Goal: Task Accomplishment & Management: Manage account settings

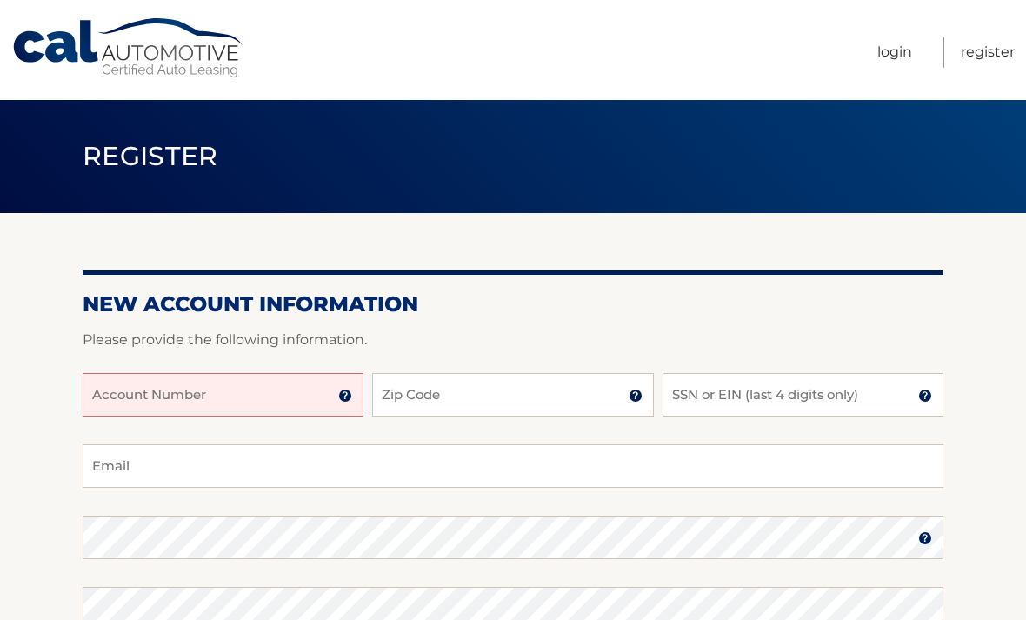
click at [290, 401] on input "Account Number" at bounding box center [223, 394] width 281 height 43
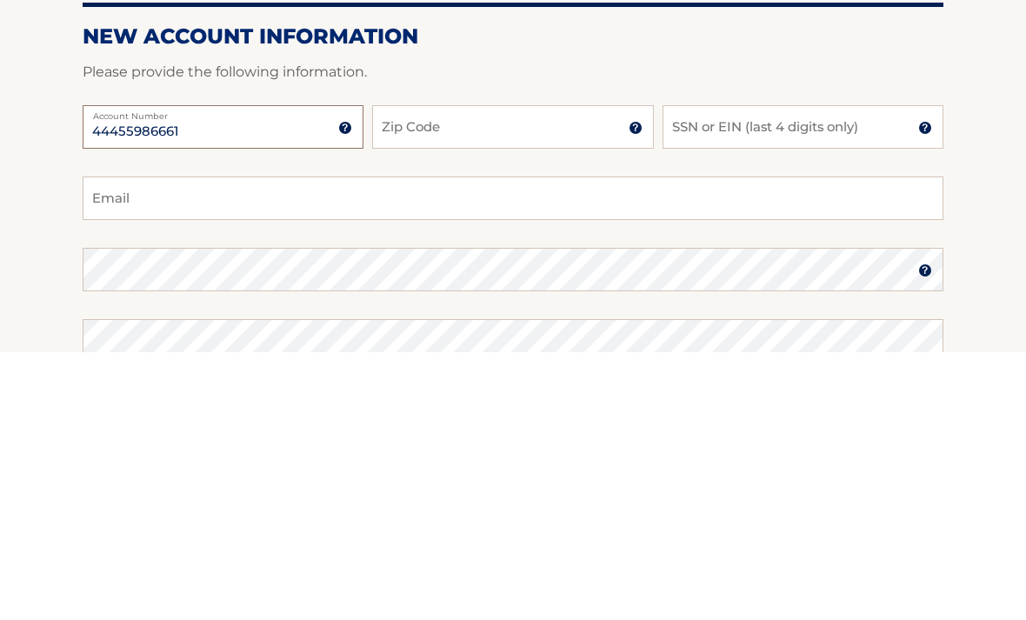
type input "44455986661"
click at [482, 373] on input "Zip Code" at bounding box center [512, 394] width 281 height 43
type input "33143"
click at [812, 373] on input "SSN or EIN (last 4 digits only)" at bounding box center [803, 394] width 281 height 43
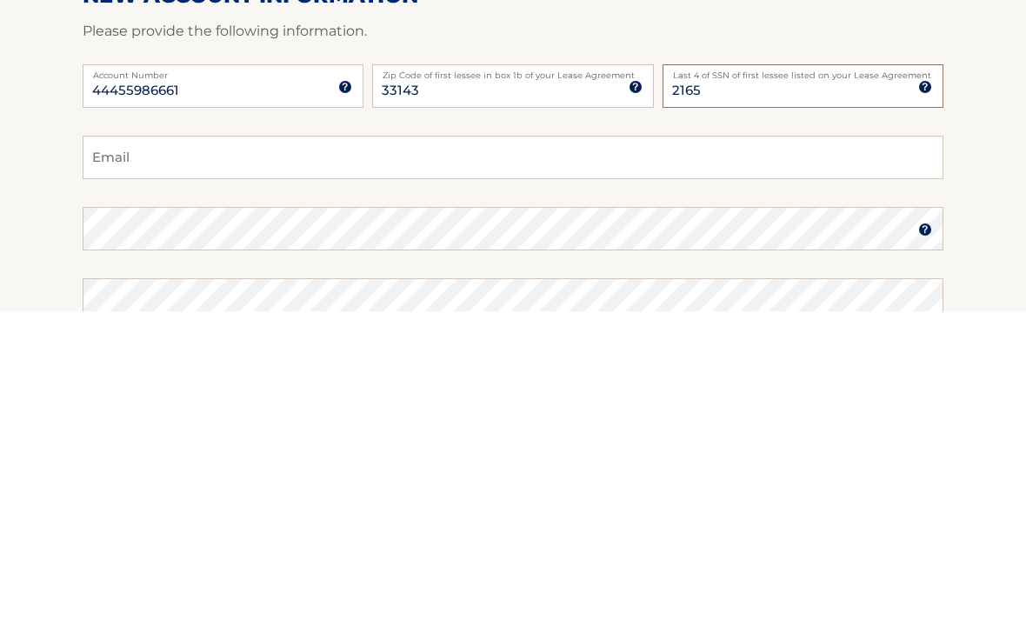
type input "2165"
click at [449, 444] on input "Email" at bounding box center [513, 465] width 861 height 43
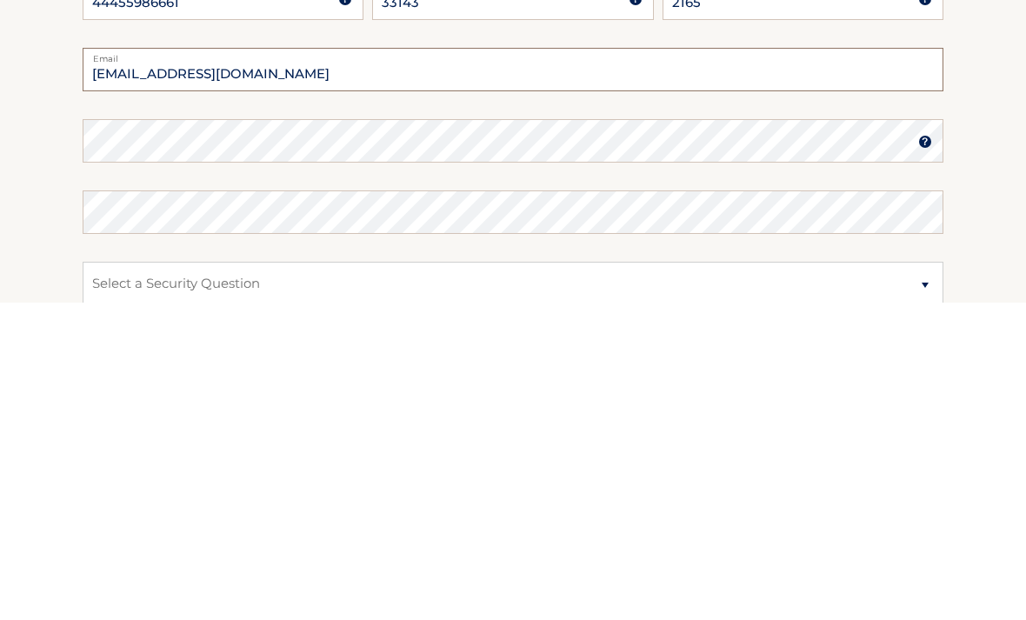
scroll to position [84, 0]
type input "[EMAIL_ADDRESS][DOMAIN_NAME]"
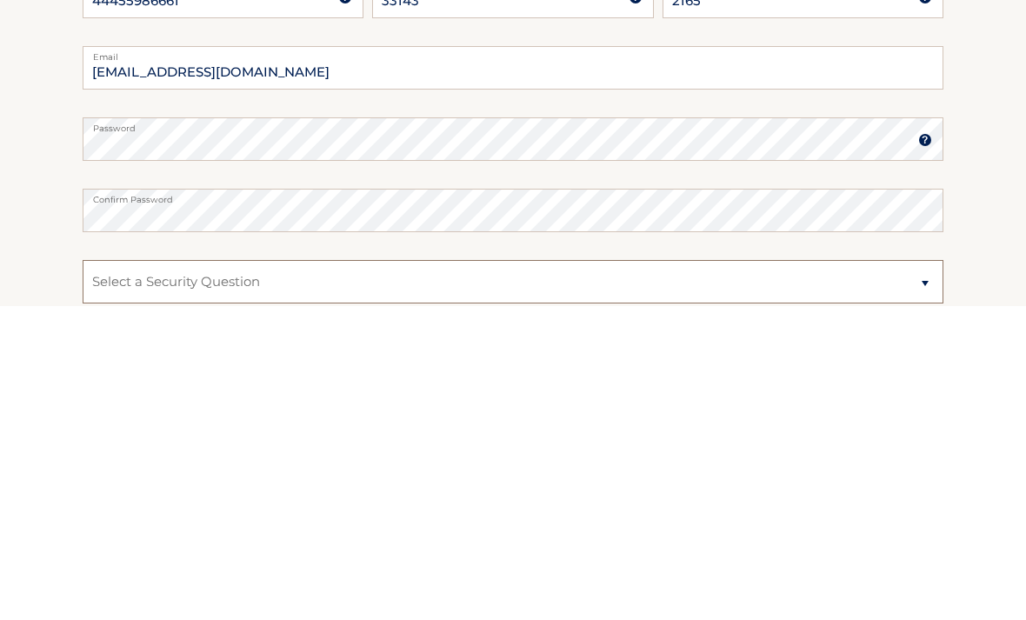
click at [442, 574] on select "Select a Security Question What was the name of your elementary school? What is…" at bounding box center [513, 595] width 861 height 43
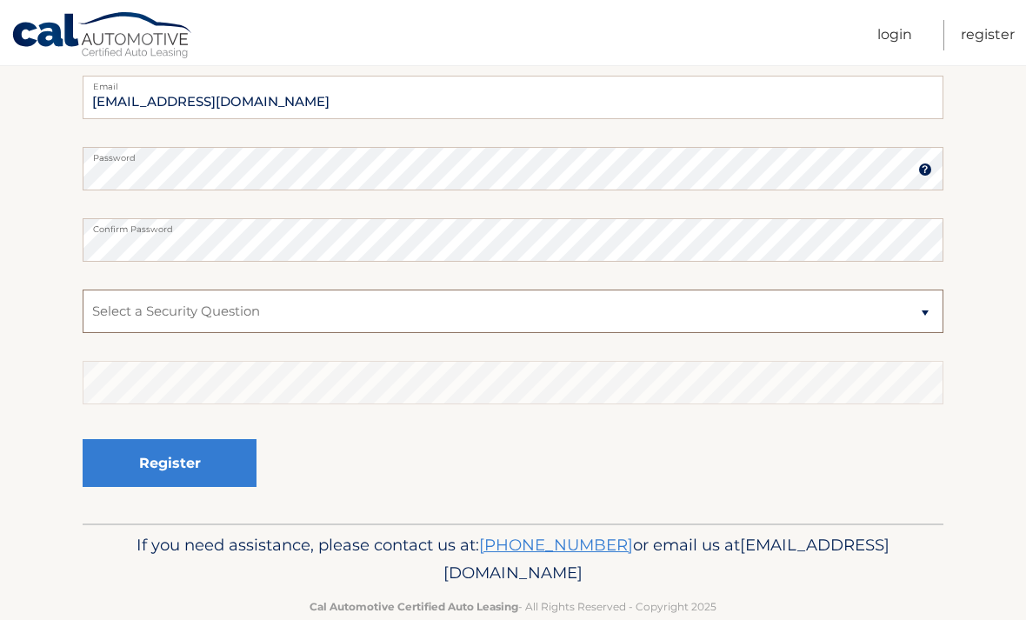
select select "2"
click at [378, 314] on select "Select a Security Question What was the name of your elementary school? What is…" at bounding box center [513, 311] width 861 height 43
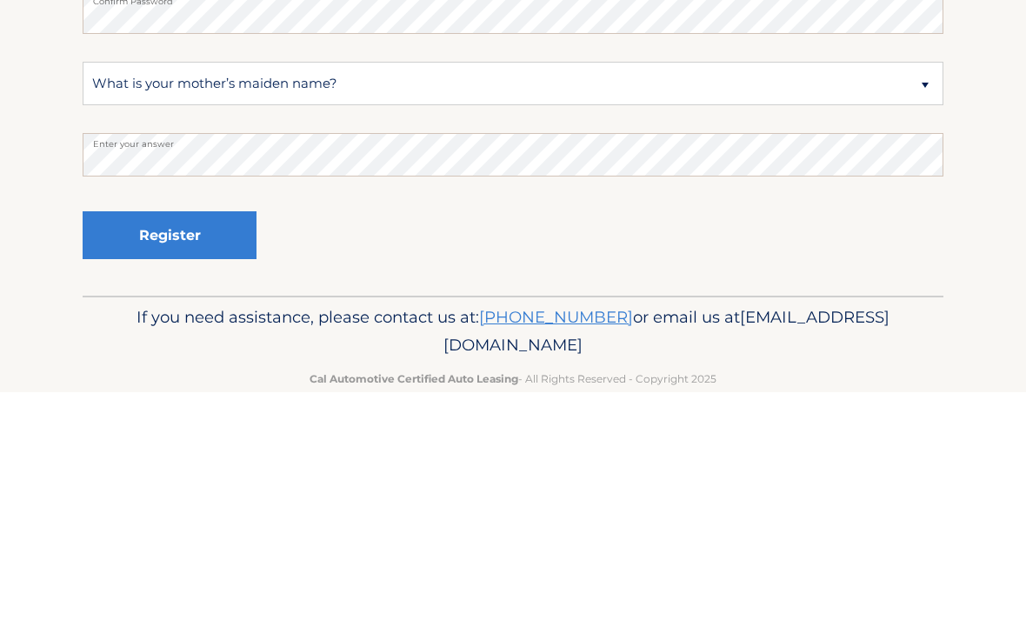
click at [243, 439] on button "Register" at bounding box center [170, 463] width 174 height 48
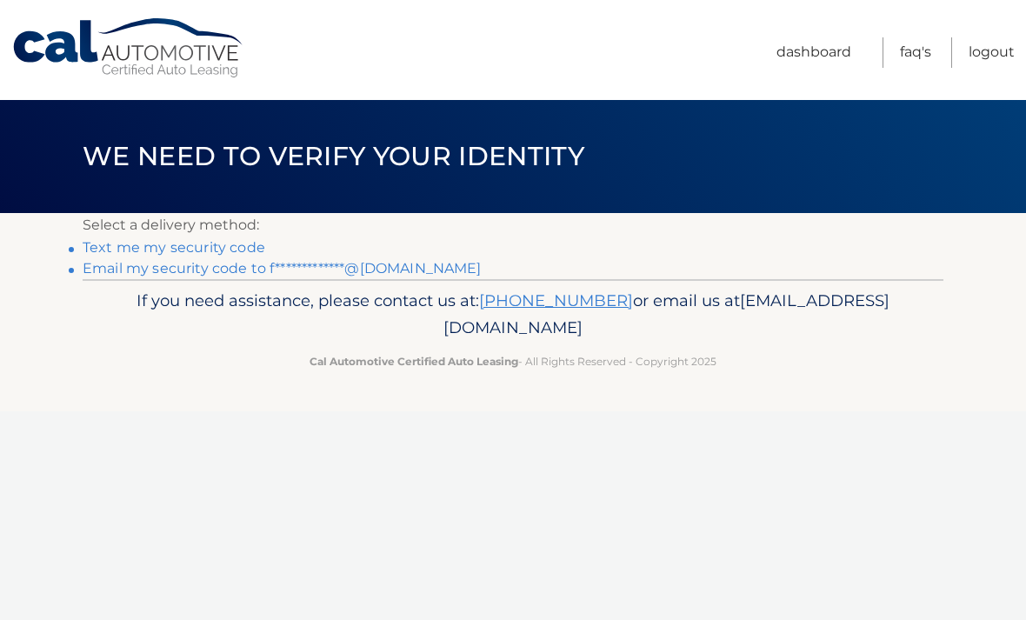
click at [236, 250] on link "Text me my security code" at bounding box center [174, 247] width 183 height 17
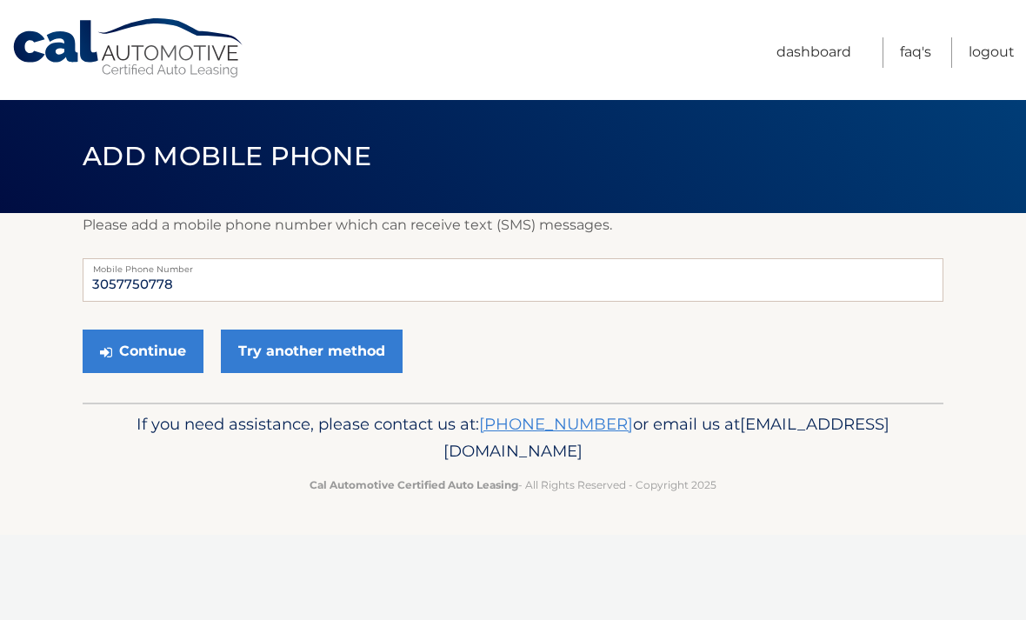
click at [175, 358] on button "Continue" at bounding box center [143, 351] width 121 height 43
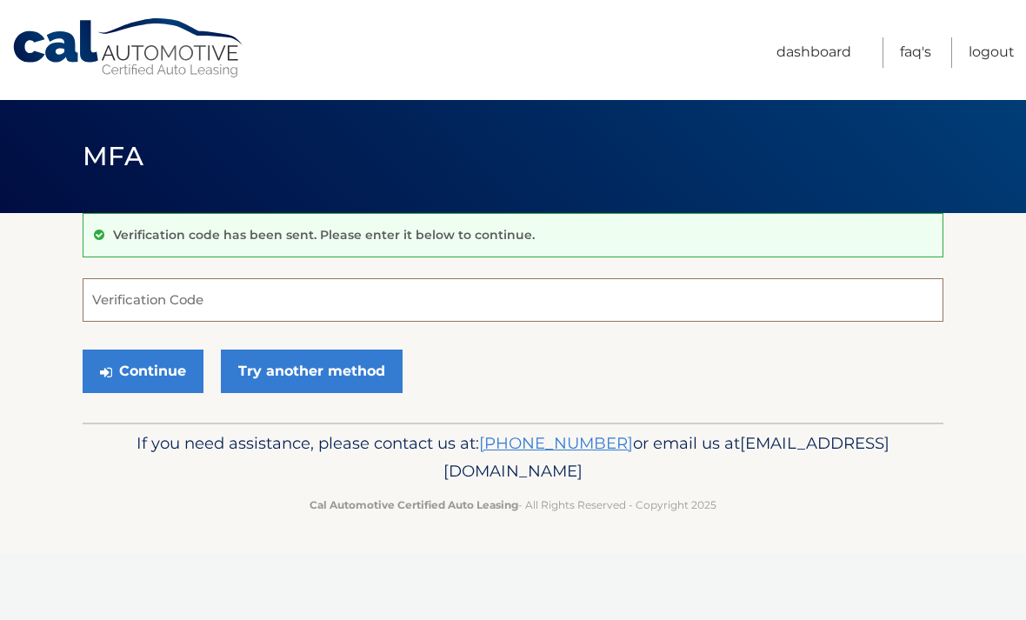
click at [421, 308] on input "Verification Code" at bounding box center [513, 299] width 861 height 43
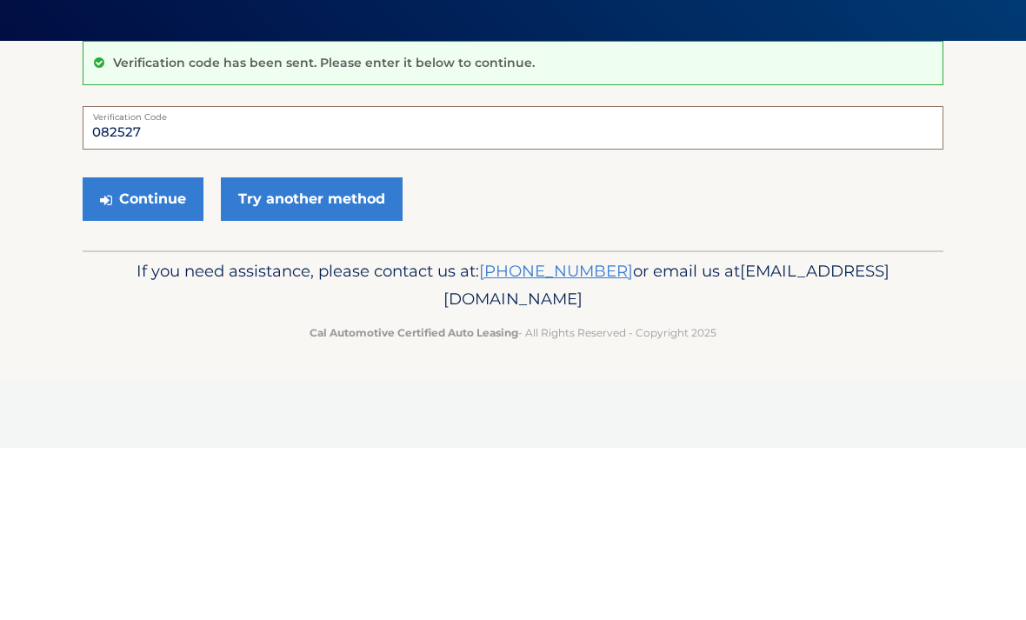
type input "082527"
click at [178, 350] on button "Continue" at bounding box center [143, 371] width 121 height 43
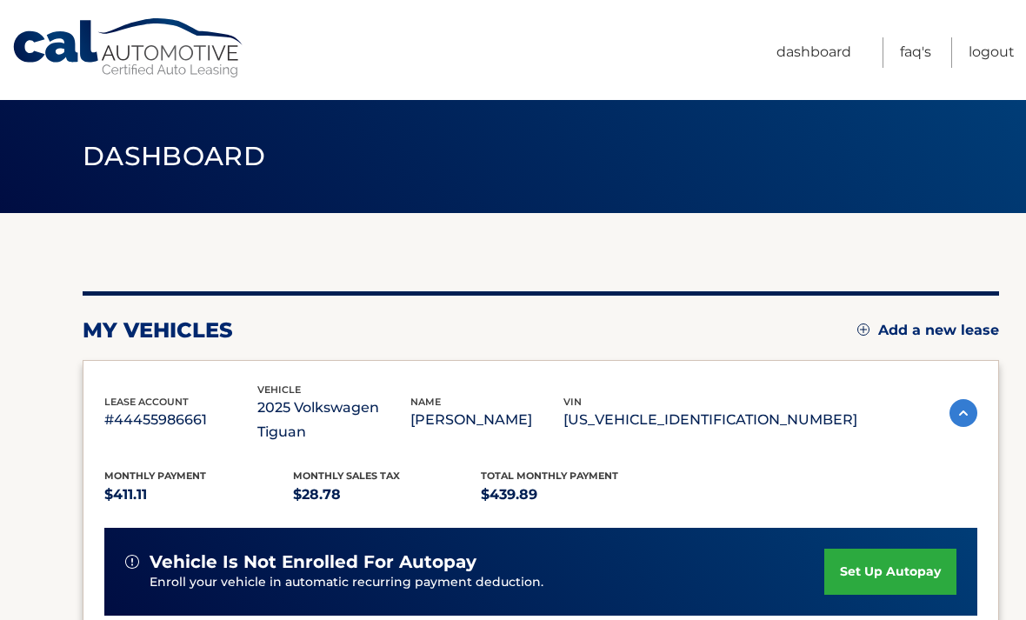
click at [823, 49] on link "Dashboard" at bounding box center [814, 52] width 75 height 30
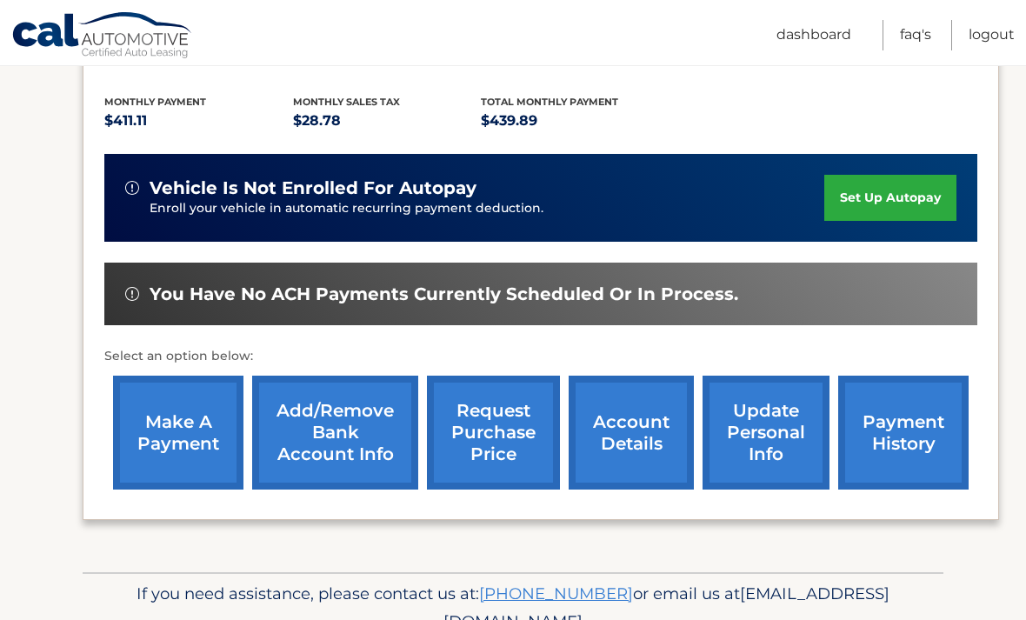
scroll to position [396, 0]
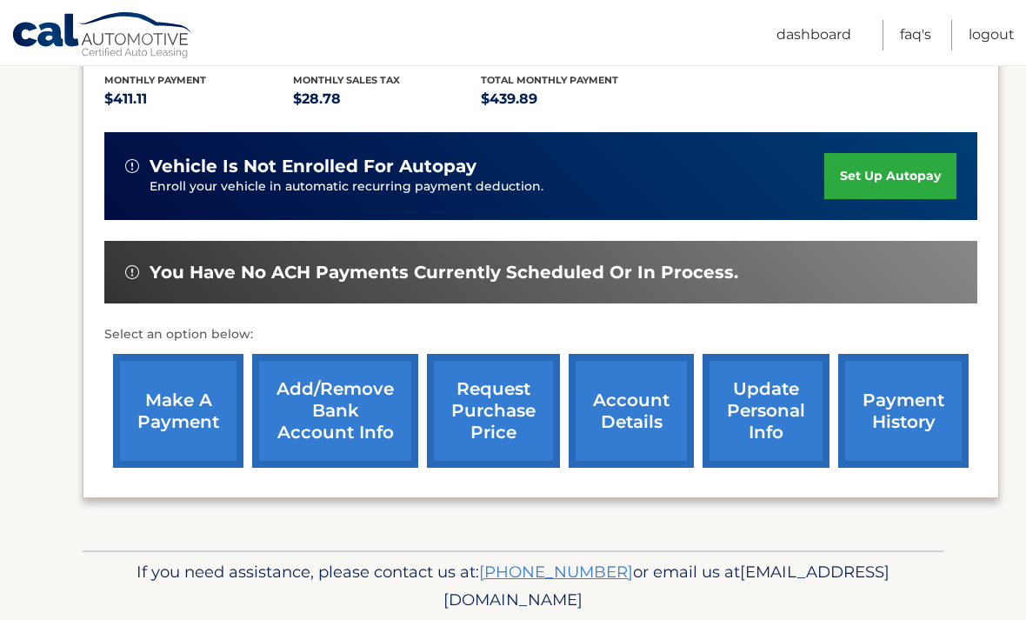
click at [634, 388] on link "account details" at bounding box center [631, 411] width 125 height 114
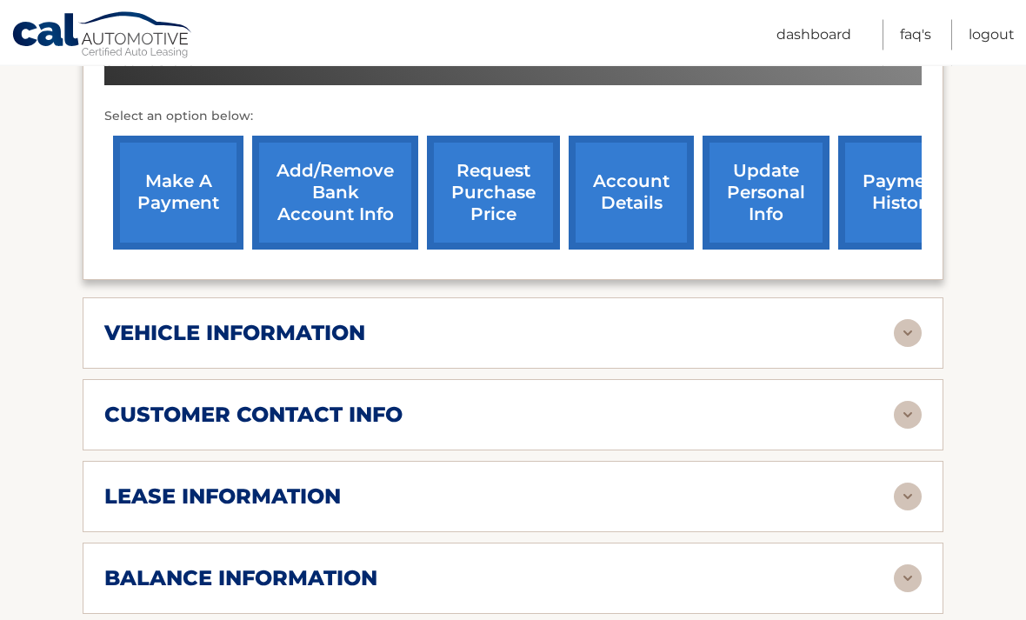
scroll to position [675, 0]
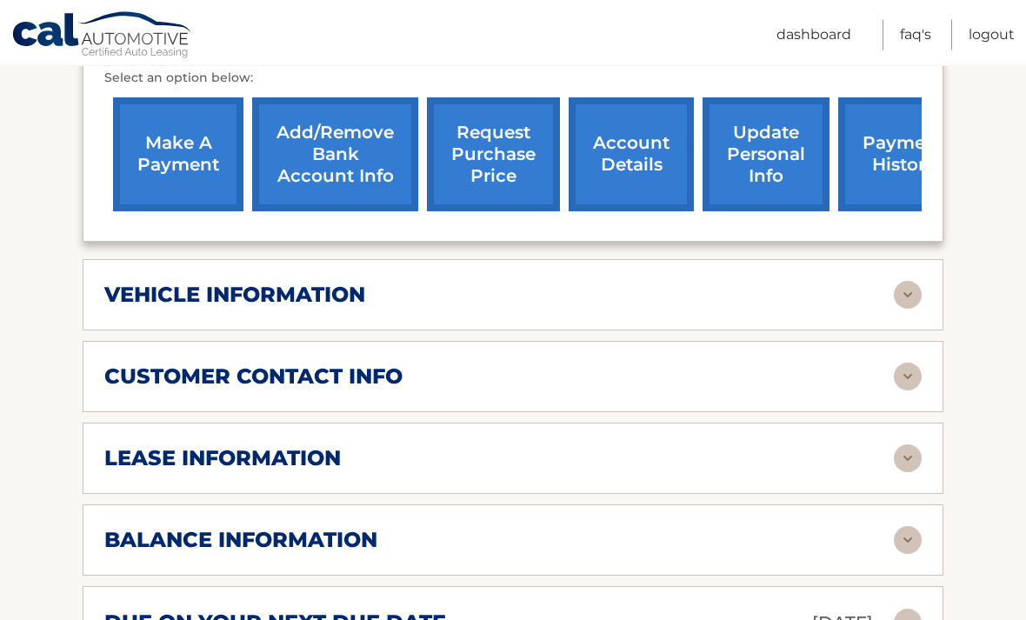
click at [910, 293] on img at bounding box center [908, 296] width 28 height 28
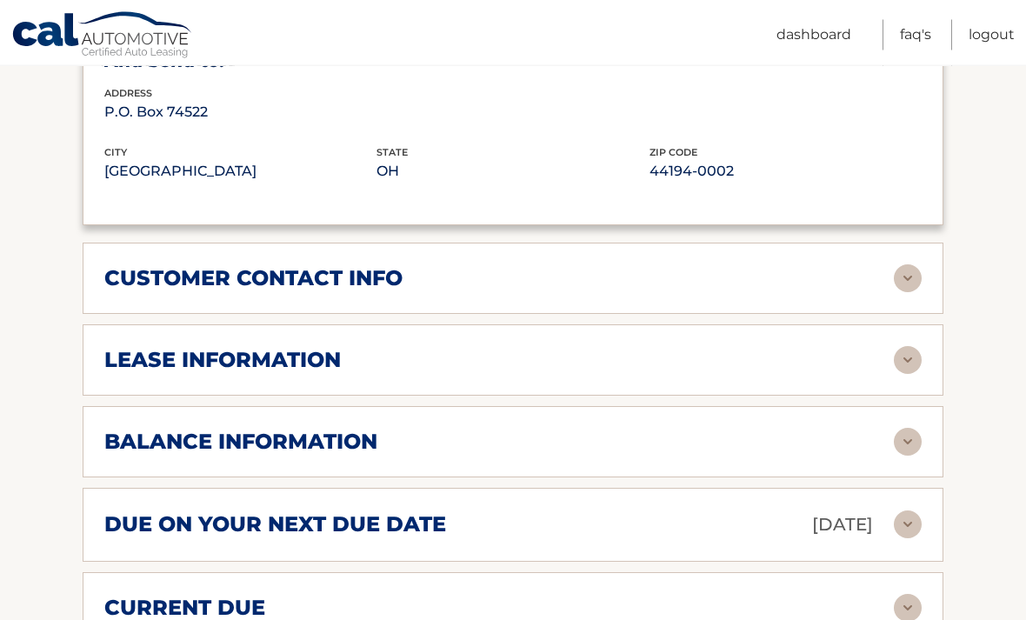
click at [915, 277] on img at bounding box center [908, 279] width 28 height 28
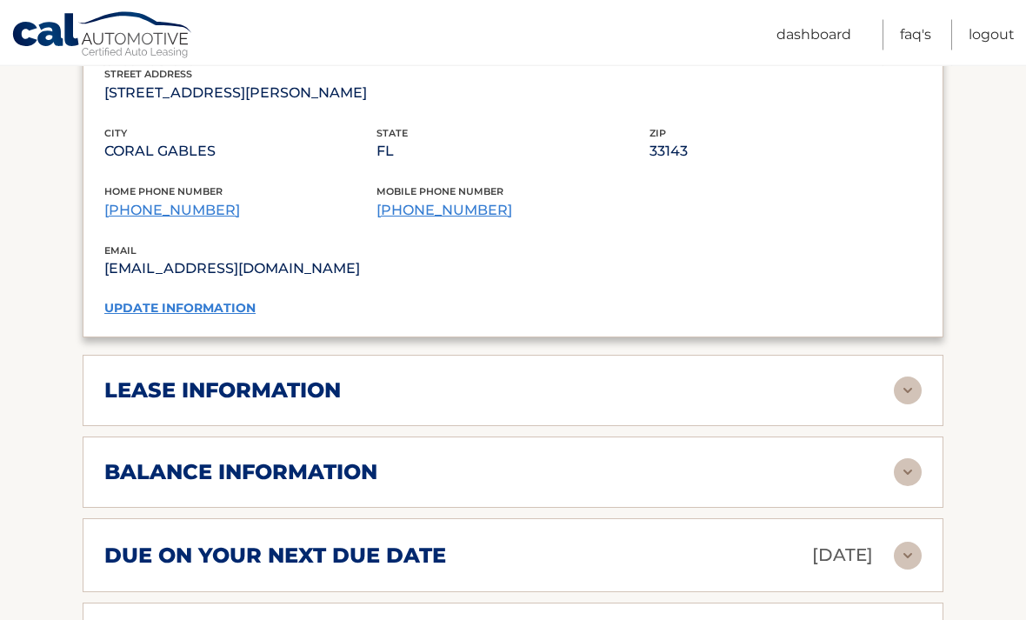
scroll to position [1526, 0]
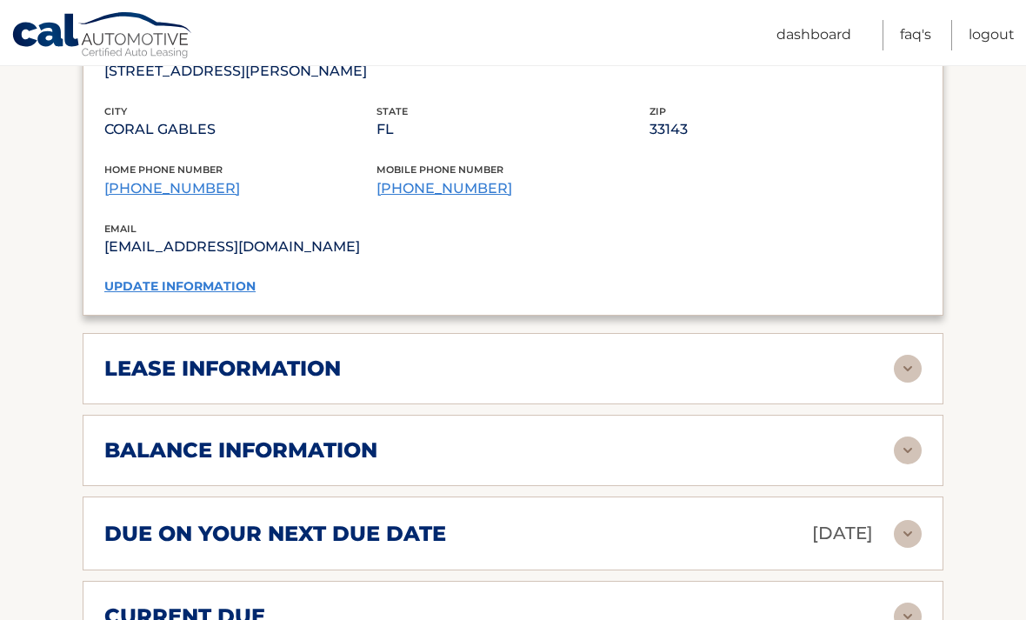
click at [914, 365] on img at bounding box center [908, 369] width 28 height 28
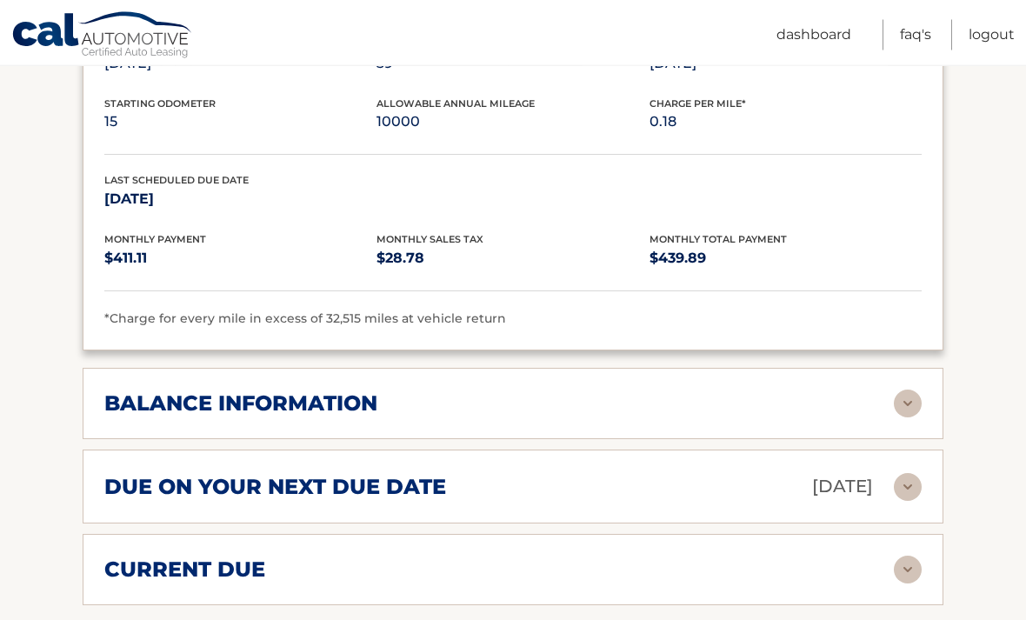
scroll to position [1900, 0]
click at [903, 398] on img at bounding box center [908, 403] width 28 height 28
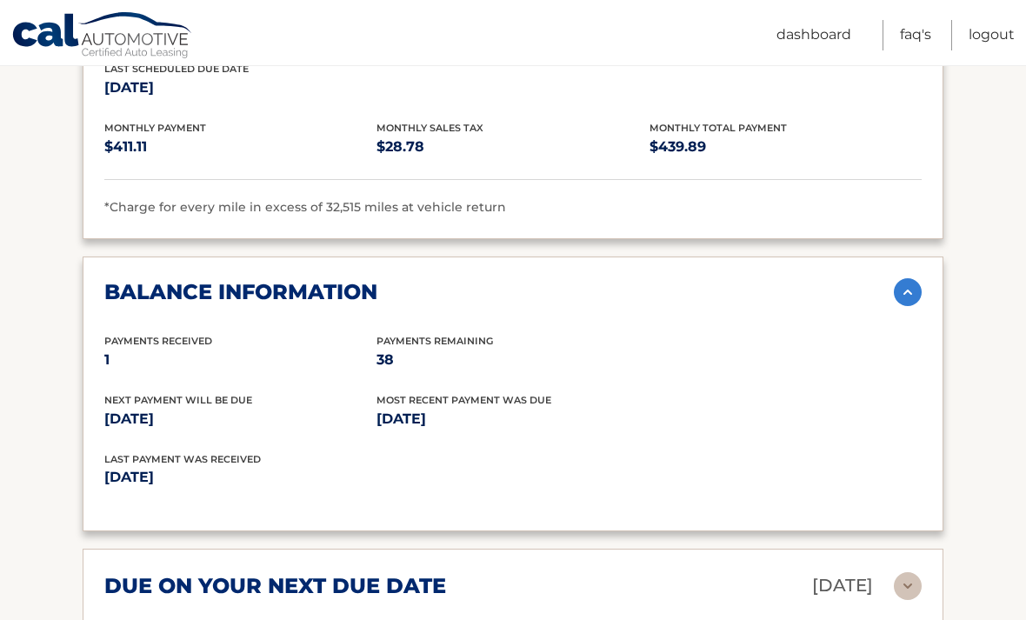
scroll to position [2012, 0]
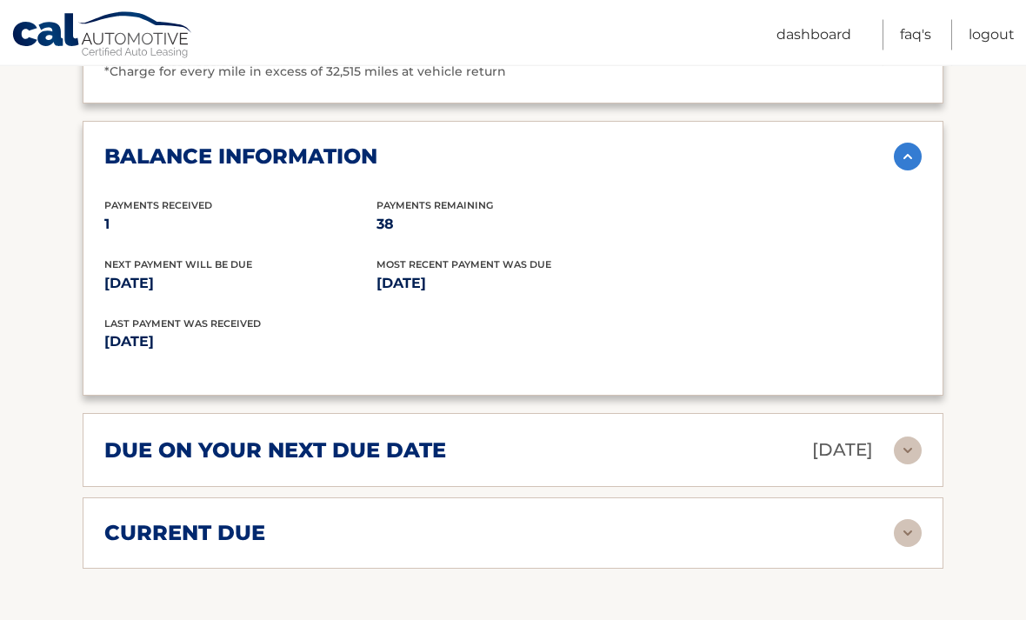
click at [904, 440] on img at bounding box center [908, 451] width 28 height 28
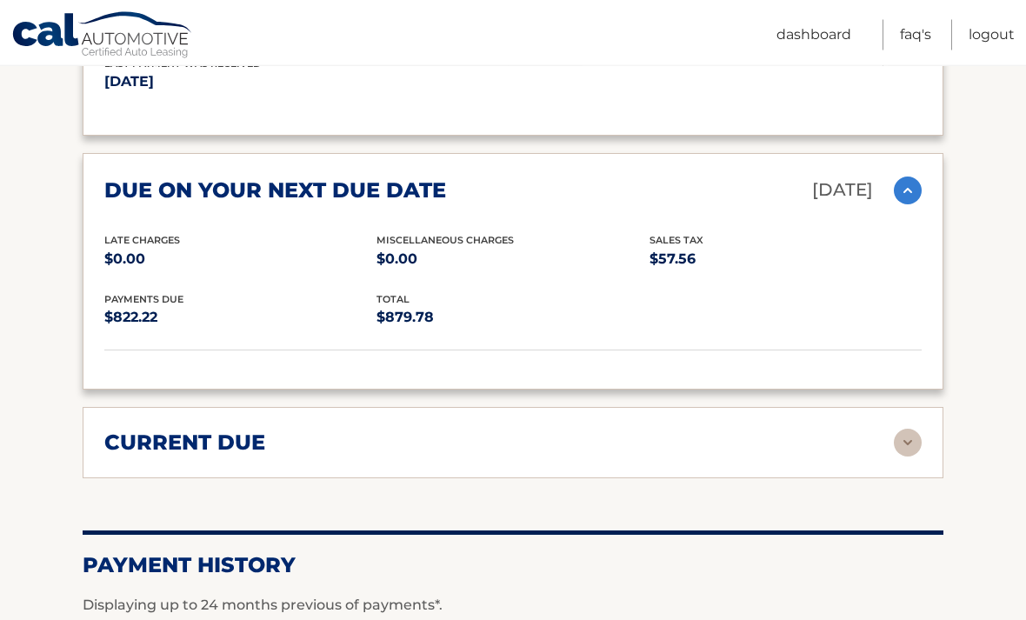
scroll to position [2474, 0]
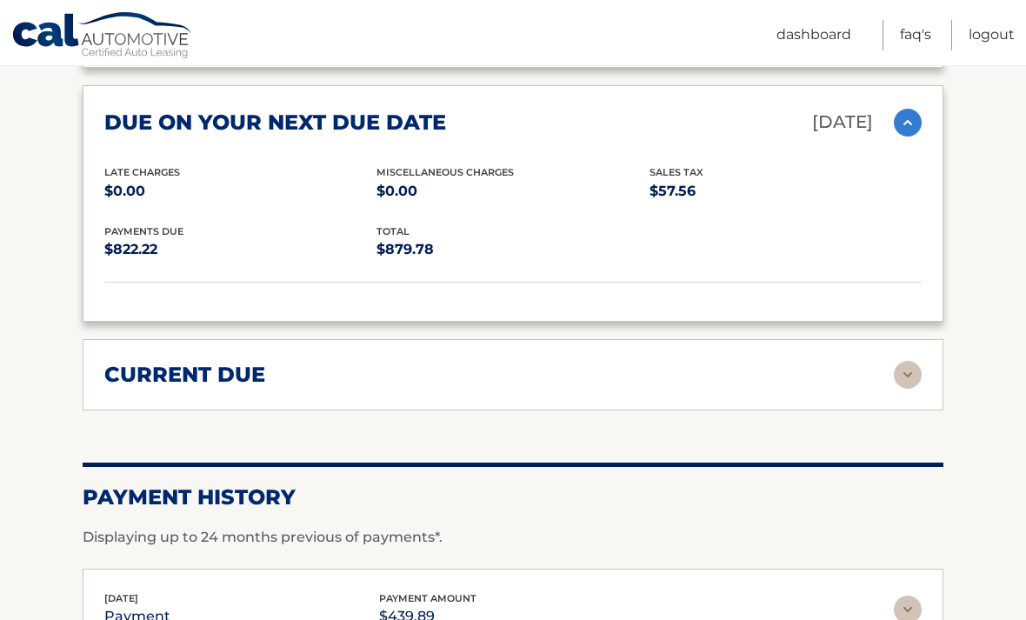
click at [904, 370] on img at bounding box center [908, 375] width 28 height 28
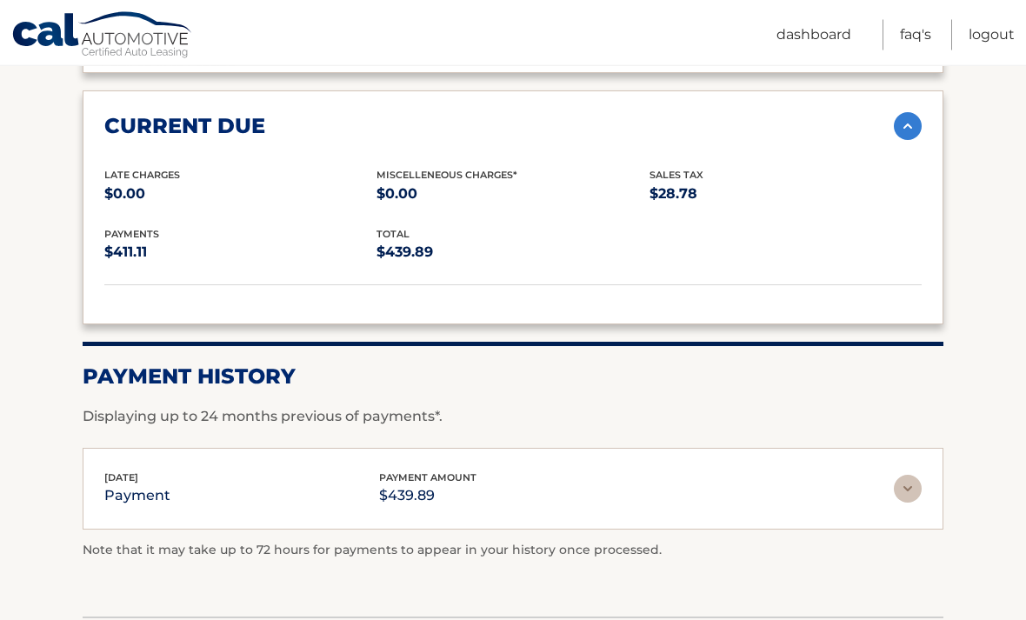
scroll to position [2723, 0]
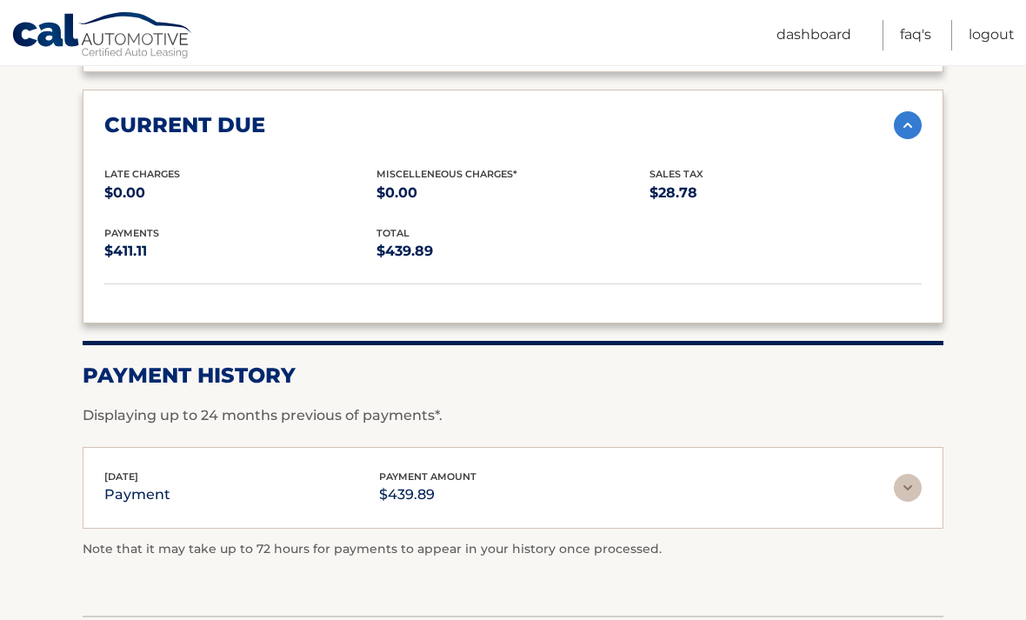
click at [904, 477] on img at bounding box center [908, 488] width 28 height 28
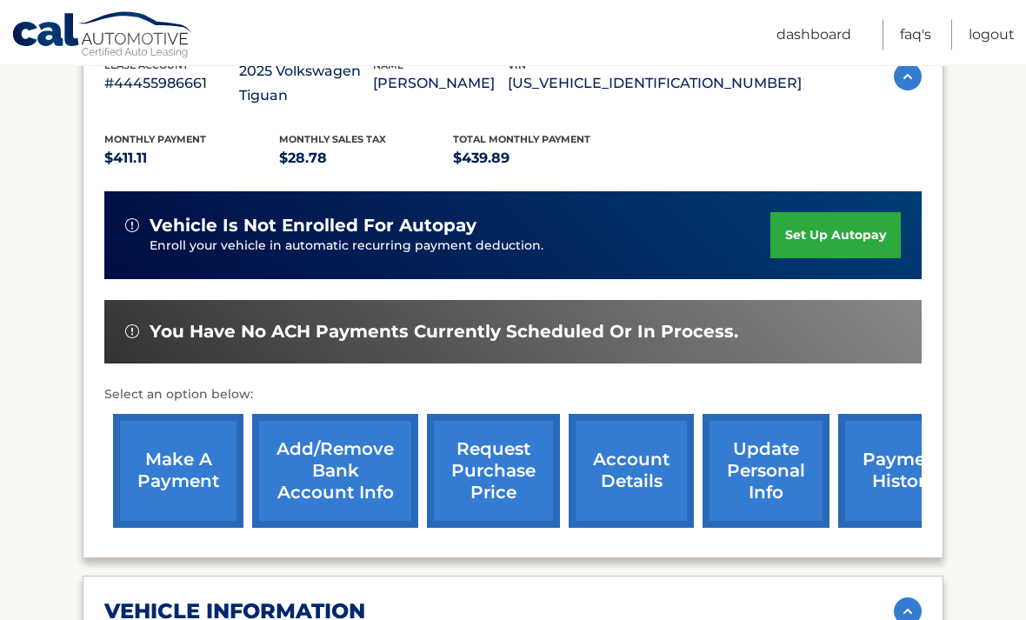
scroll to position [359, 0]
click at [190, 468] on link "make a payment" at bounding box center [178, 471] width 130 height 114
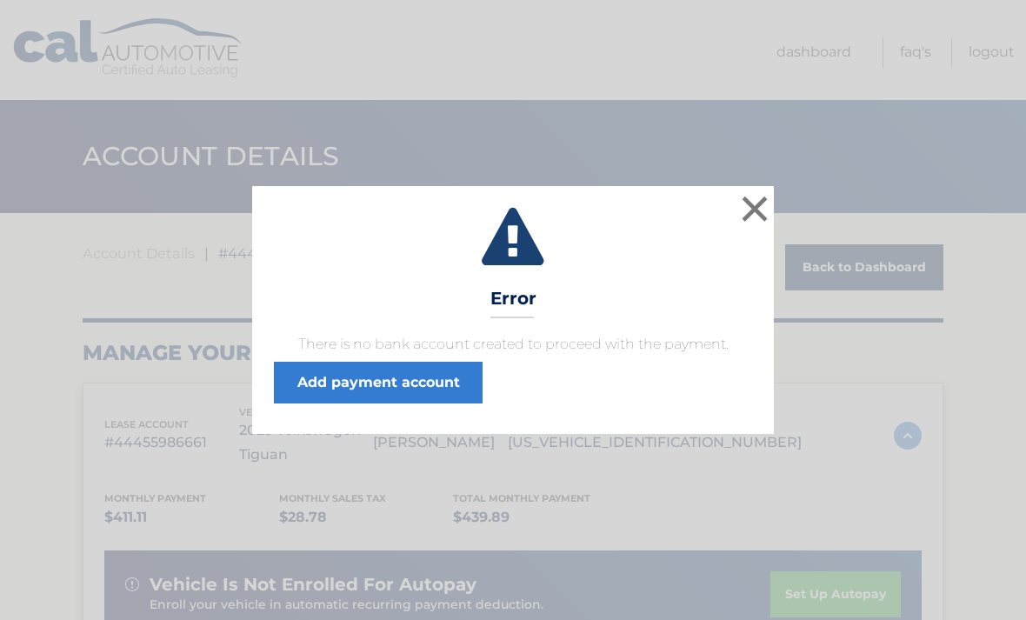
click at [761, 200] on button "×" at bounding box center [754, 208] width 35 height 35
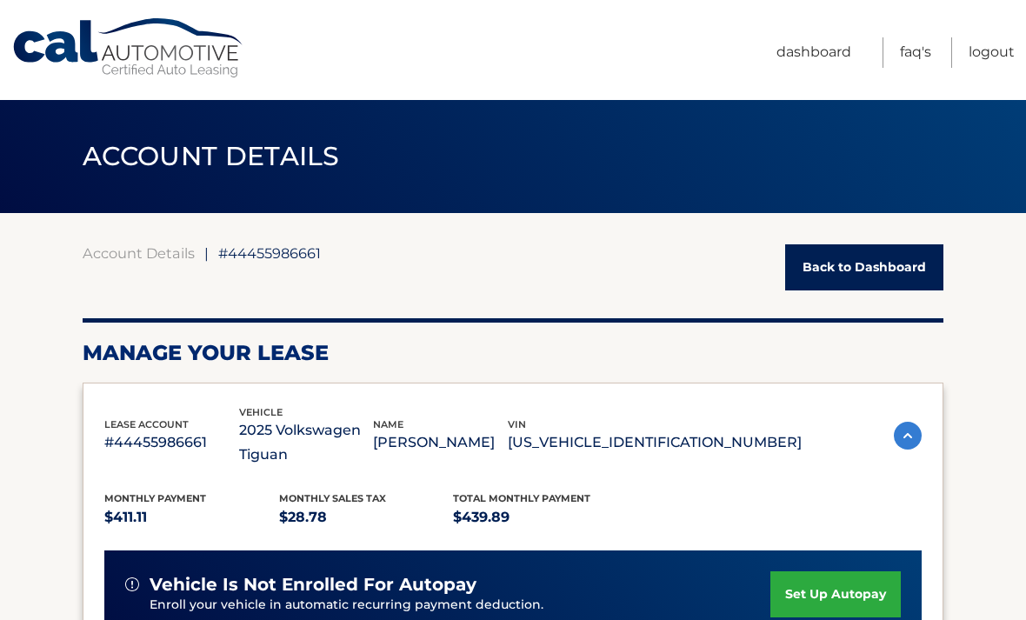
click at [910, 50] on link "FAQ's" at bounding box center [915, 52] width 31 height 30
